Goal: Transaction & Acquisition: Subscribe to service/newsletter

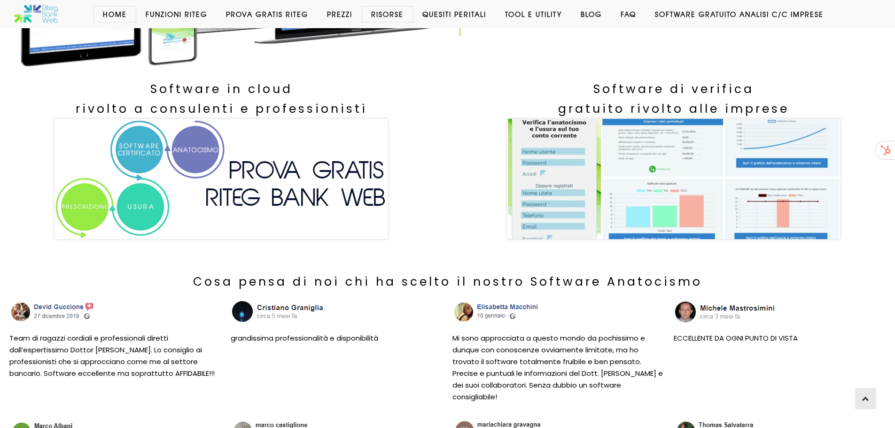
scroll to position [282, 0]
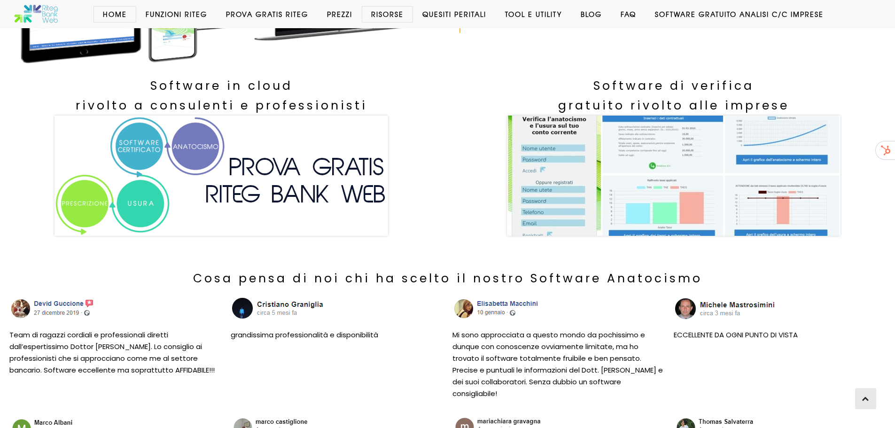
click at [271, 9] on link "Prova Gratis Riteg" at bounding box center [267, 13] width 101 height 9
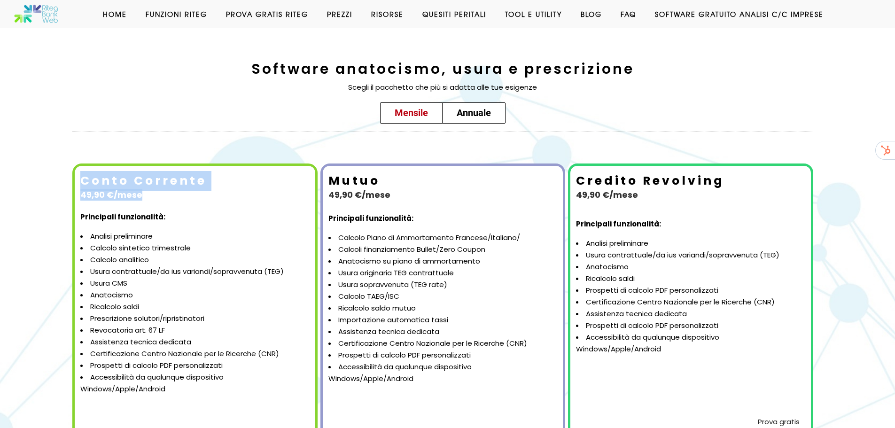
drag, startPoint x: 85, startPoint y: 180, endPoint x: 211, endPoint y: 206, distance: 129.1
click at [211, 206] on table "Conto Corrente 49,90 €/mese Principali funzionalità: Analisi preliminare Calcol…" at bounding box center [194, 328] width 245 height 329
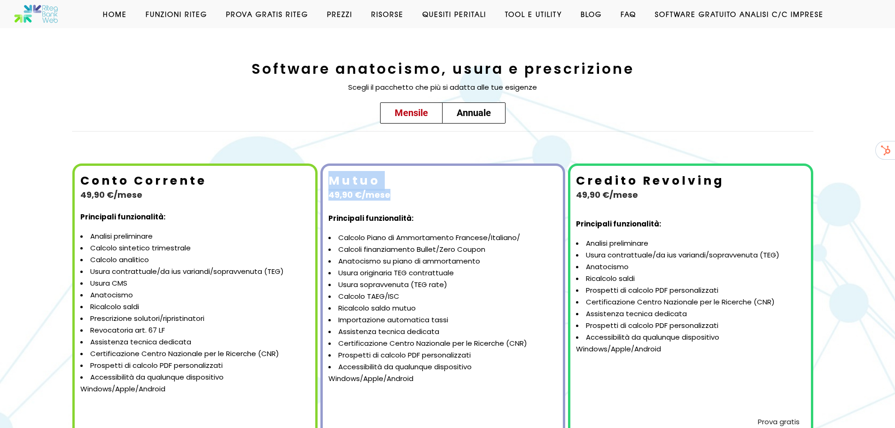
drag, startPoint x: 333, startPoint y: 177, endPoint x: 402, endPoint y: 192, distance: 70.2
click at [402, 192] on td "Mutuo 49,90 €/mese" at bounding box center [443, 187] width 238 height 41
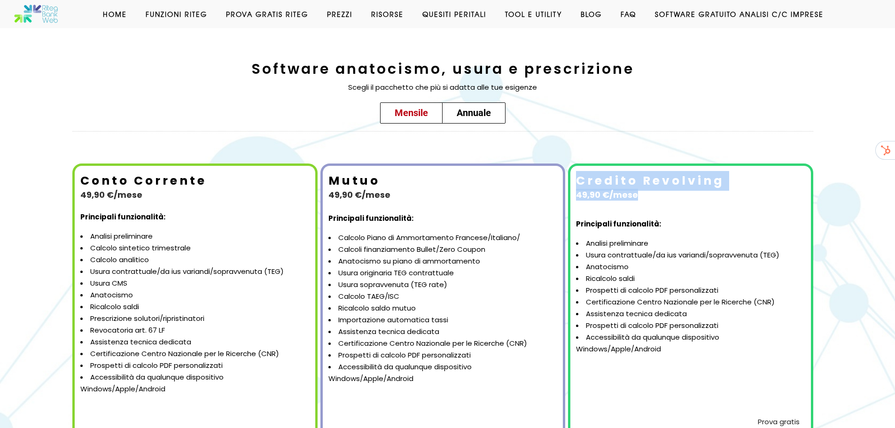
drag, startPoint x: 578, startPoint y: 179, endPoint x: 654, endPoint y: 195, distance: 77.5
click at [654, 195] on td "Credito Revolving 49,90 €/mese" at bounding box center [690, 190] width 238 height 47
click at [664, 197] on td "Credito Revolving 49,90 €/mese" at bounding box center [690, 190] width 238 height 47
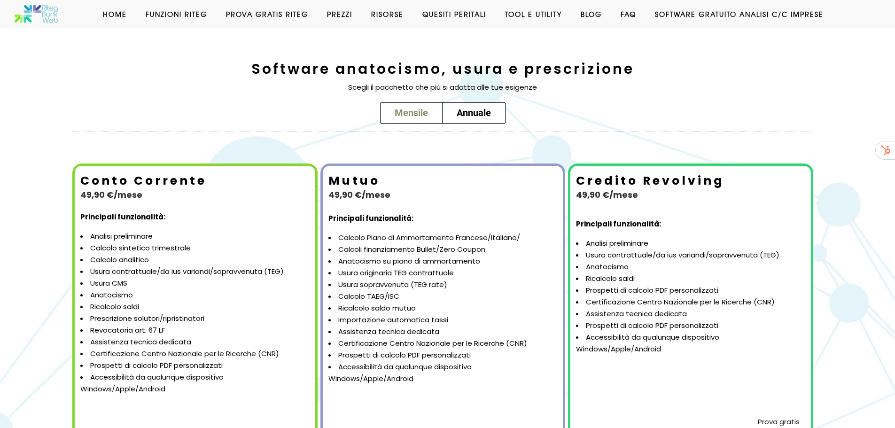
click at [425, 111] on span "Mensile" at bounding box center [411, 112] width 33 height 11
click at [421, 112] on span "Mensile" at bounding box center [411, 112] width 33 height 11
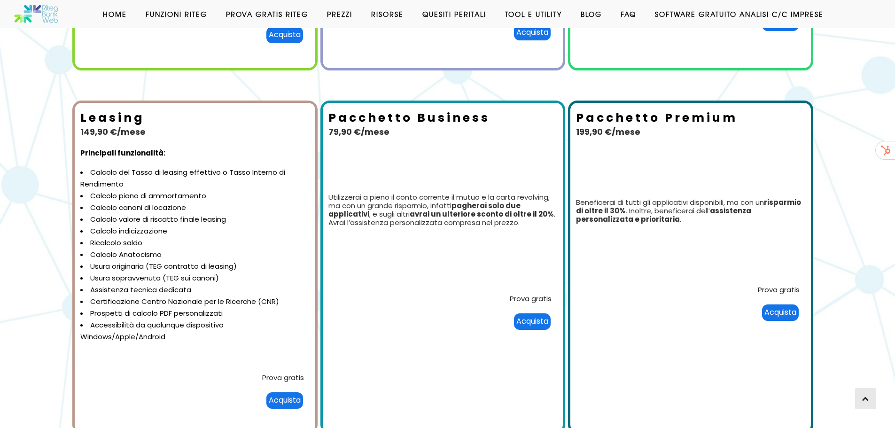
scroll to position [423, 0]
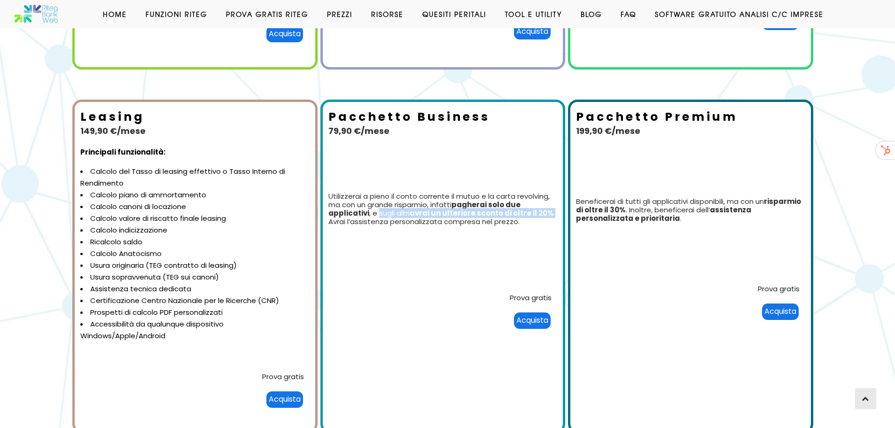
drag, startPoint x: 378, startPoint y: 214, endPoint x: 551, endPoint y: 215, distance: 173.4
click at [551, 215] on td "Utilizzerai a pieno il conto corrente il mutuo e la carta revolving, ma con un …" at bounding box center [443, 236] width 238 height 96
drag, startPoint x: 576, startPoint y: 129, endPoint x: 655, endPoint y: 127, distance: 79.9
click at [655, 127] on td "Pacchetto Premium 199,90 €/mese" at bounding box center [690, 147] width 238 height 89
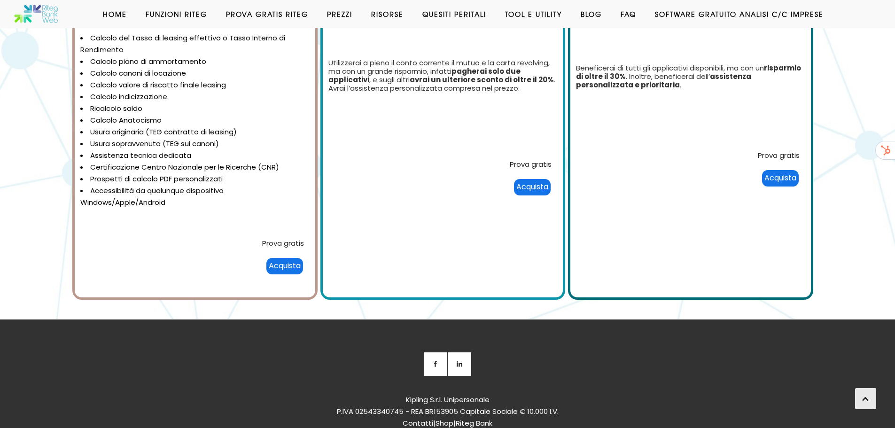
scroll to position [609, 0]
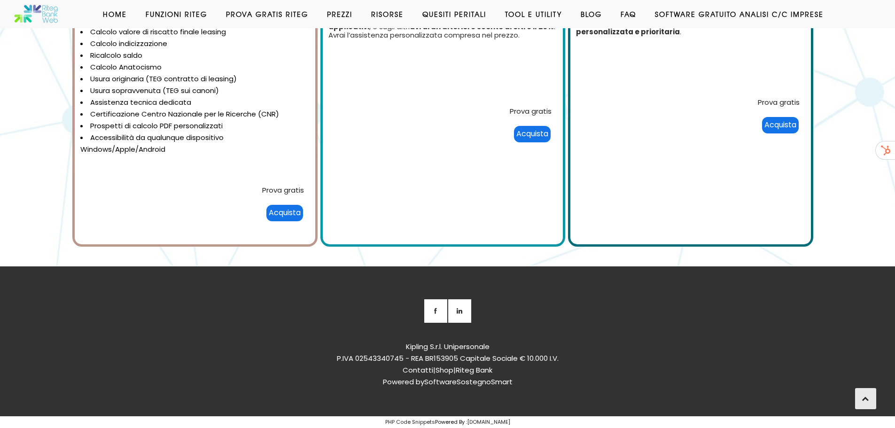
copy div "Kipling S.r.l. Unipersonale"
drag, startPoint x: 405, startPoint y: 346, endPoint x: 491, endPoint y: 346, distance: 86.5
click at [491, 346] on div "Kipling S.r.l. Unipersonale P.IVA 02543340745 - REA BR153905 Capitale Sociale €…" at bounding box center [448, 371] width 554 height 61
